Goal: Transaction & Acquisition: Subscribe to service/newsletter

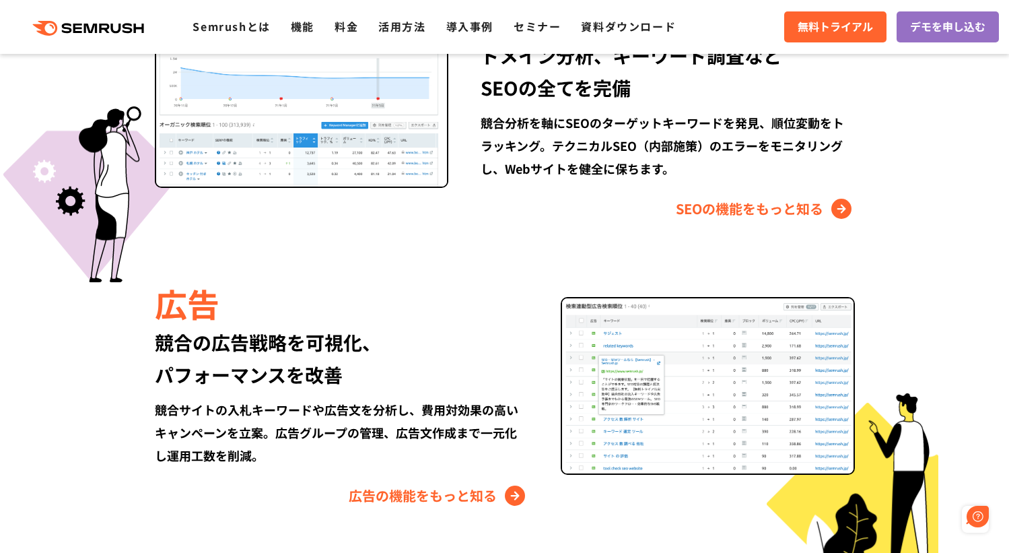
scroll to position [1590, 0]
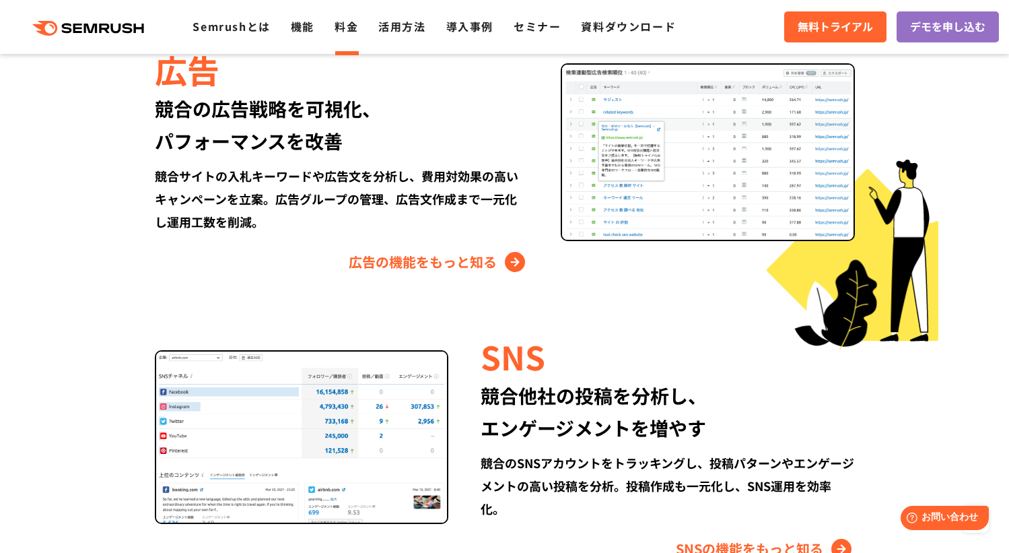
click at [349, 23] on link "料金" at bounding box center [346, 26] width 24 height 16
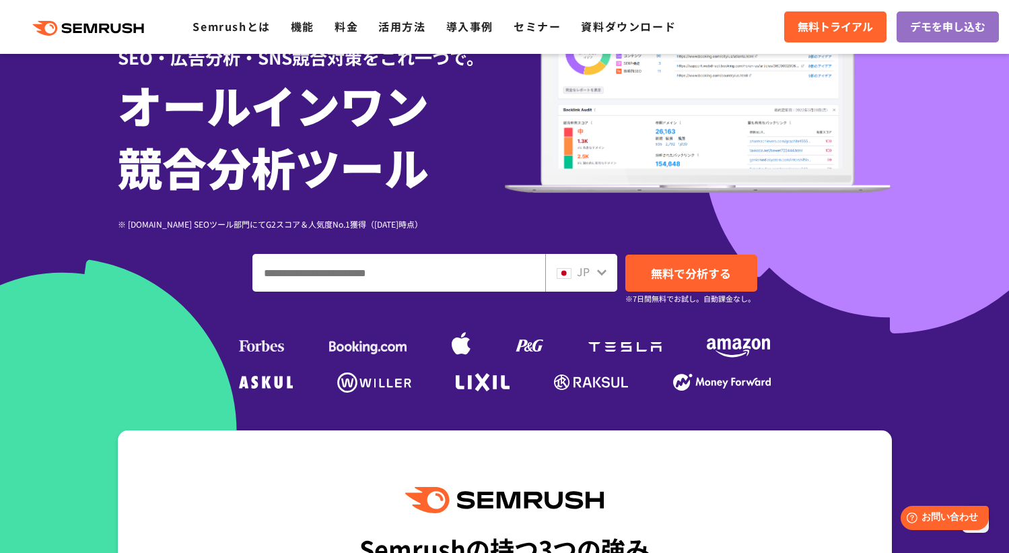
scroll to position [0, 0]
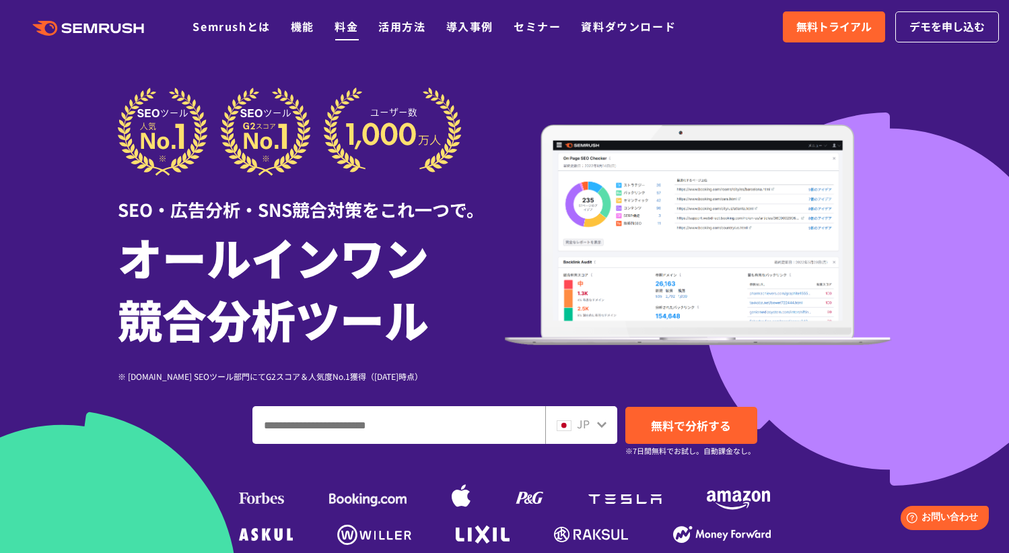
click at [349, 24] on link "料金" at bounding box center [346, 26] width 24 height 16
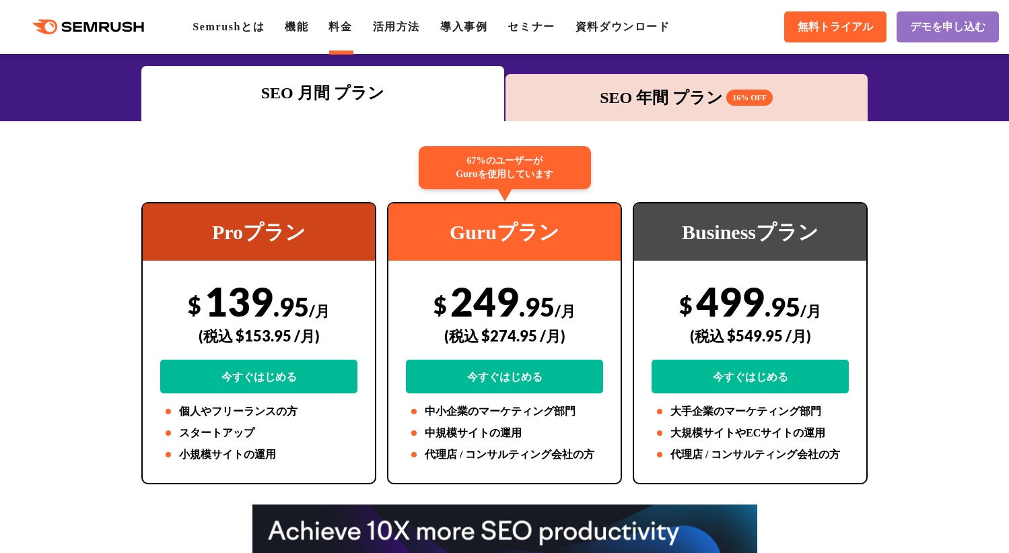
scroll to position [149, 0]
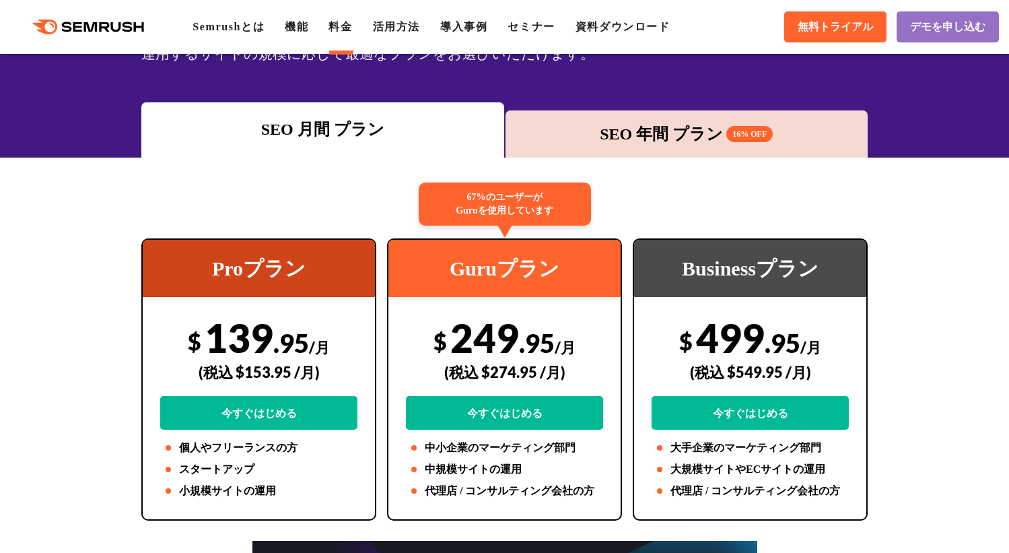
click at [607, 120] on div "SEO 年間 プラン 16% OFF" at bounding box center [686, 133] width 363 height 47
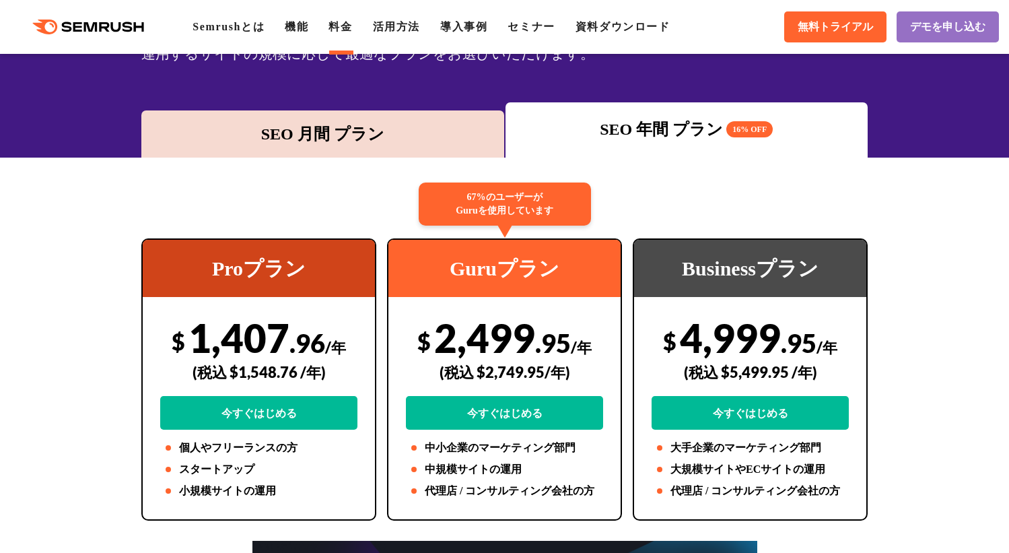
click at [409, 131] on div "SEO 月間 プラン" at bounding box center [322, 134] width 349 height 24
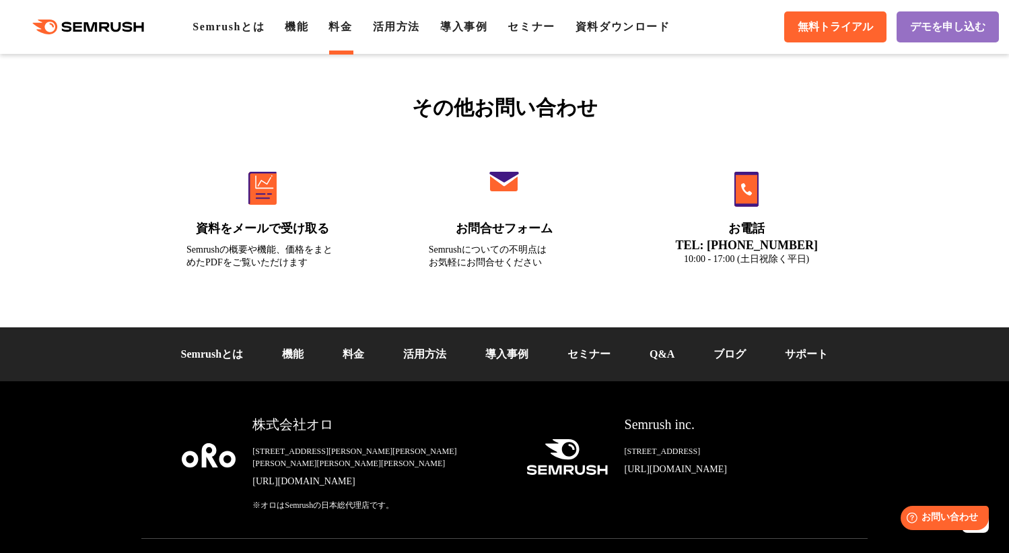
scroll to position [4562, 0]
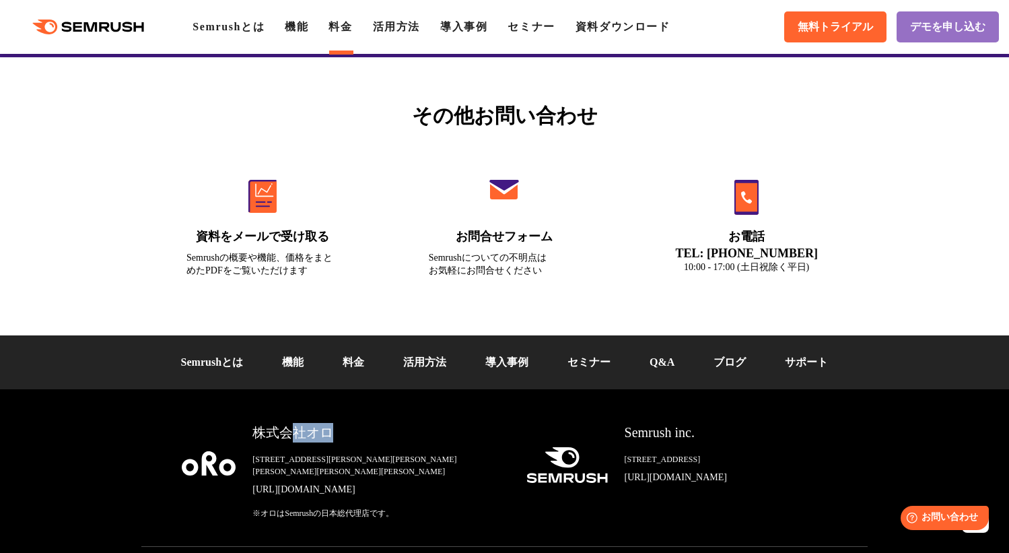
drag, startPoint x: 349, startPoint y: 431, endPoint x: 288, endPoint y: 431, distance: 61.2
click at [288, 431] on div "株式会社オロ" at bounding box center [378, 433] width 252 height 20
click at [291, 431] on div "株式会社オロ" at bounding box center [378, 433] width 252 height 20
click at [289, 507] on div "※オロはSemrushの日本総代理店です。" at bounding box center [378, 513] width 252 height 12
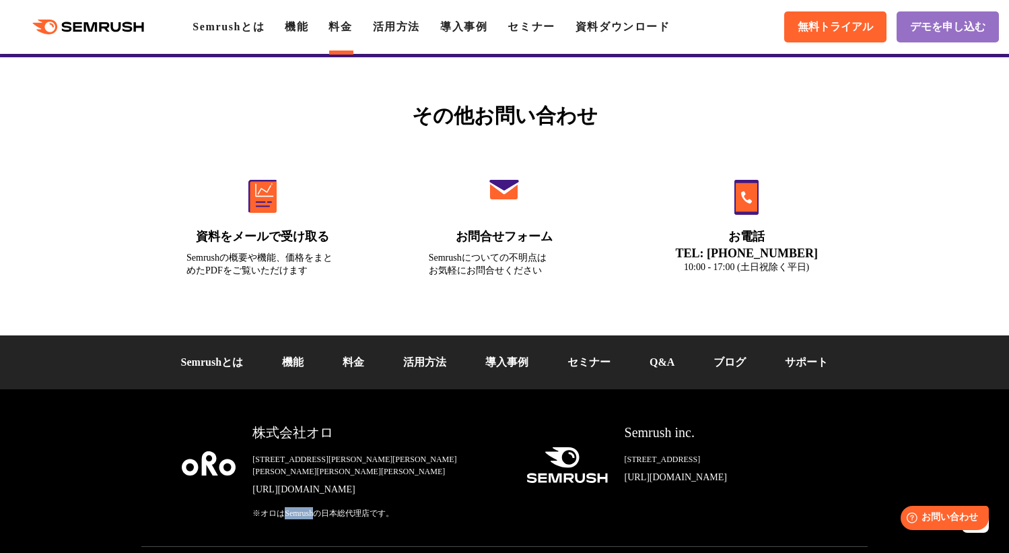
click at [390, 507] on div "※オロはSemrushの日本総代理店です。" at bounding box center [378, 513] width 252 height 12
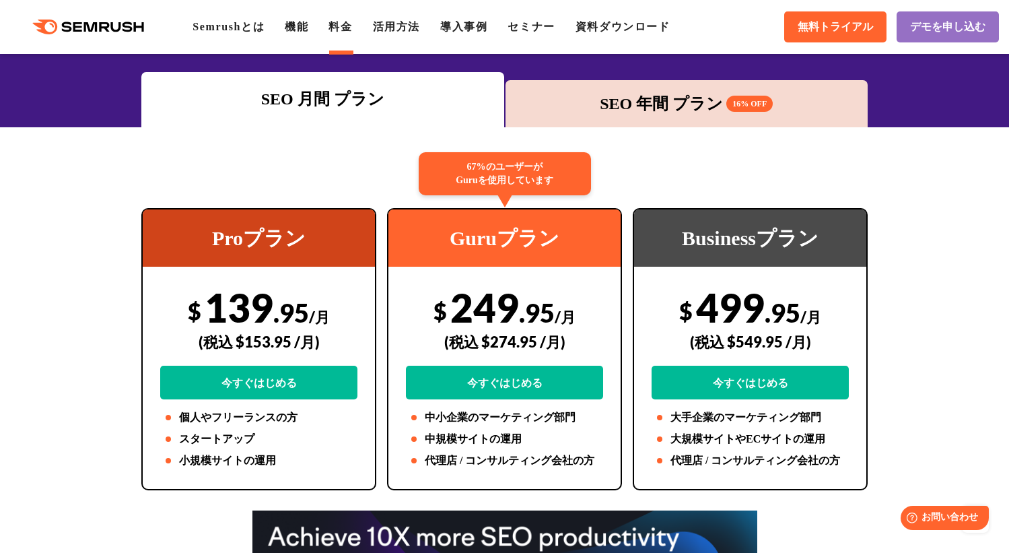
scroll to position [0, 0]
